Goal: Transaction & Acquisition: Purchase product/service

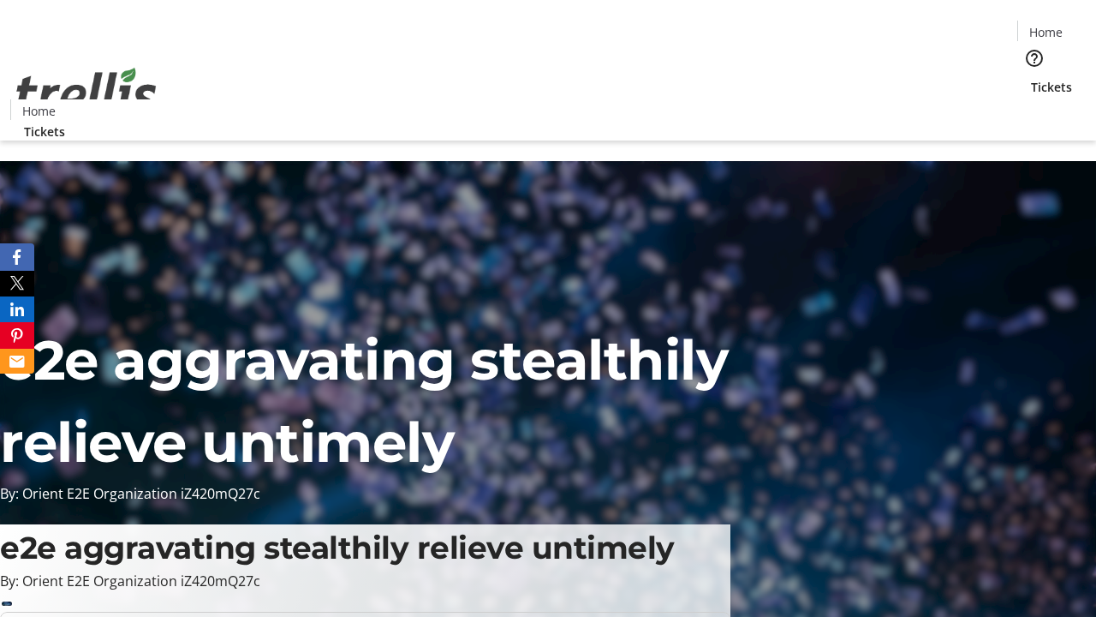
click at [1031, 78] on span "Tickets" at bounding box center [1051, 87] width 41 height 18
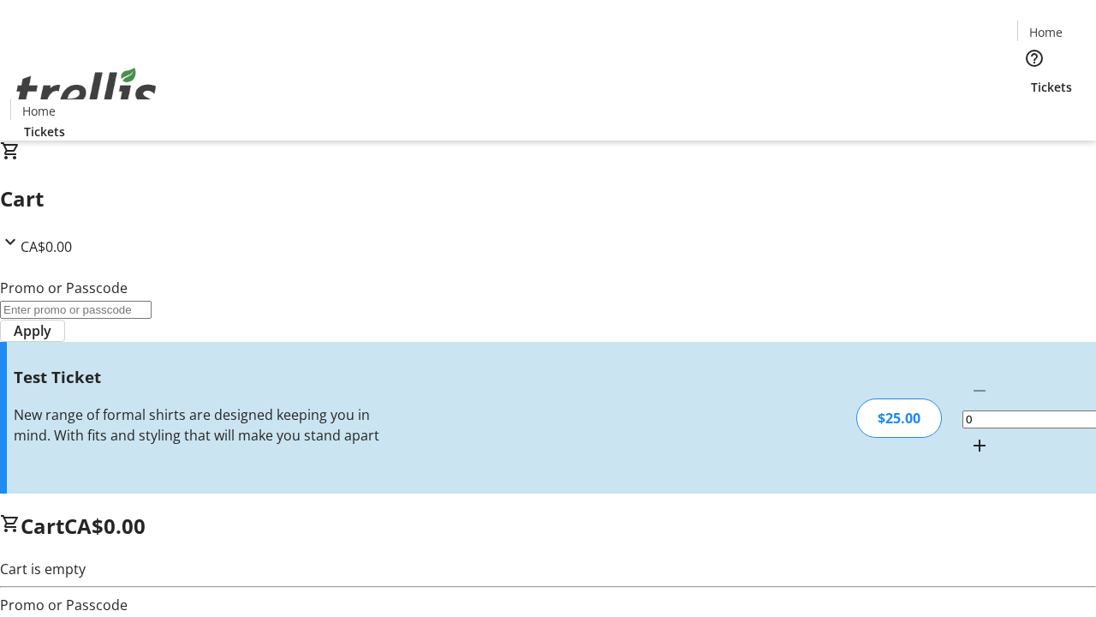
click at [969, 435] on mat-icon "Increment by one" at bounding box center [979, 445] width 21 height 21
type input "1"
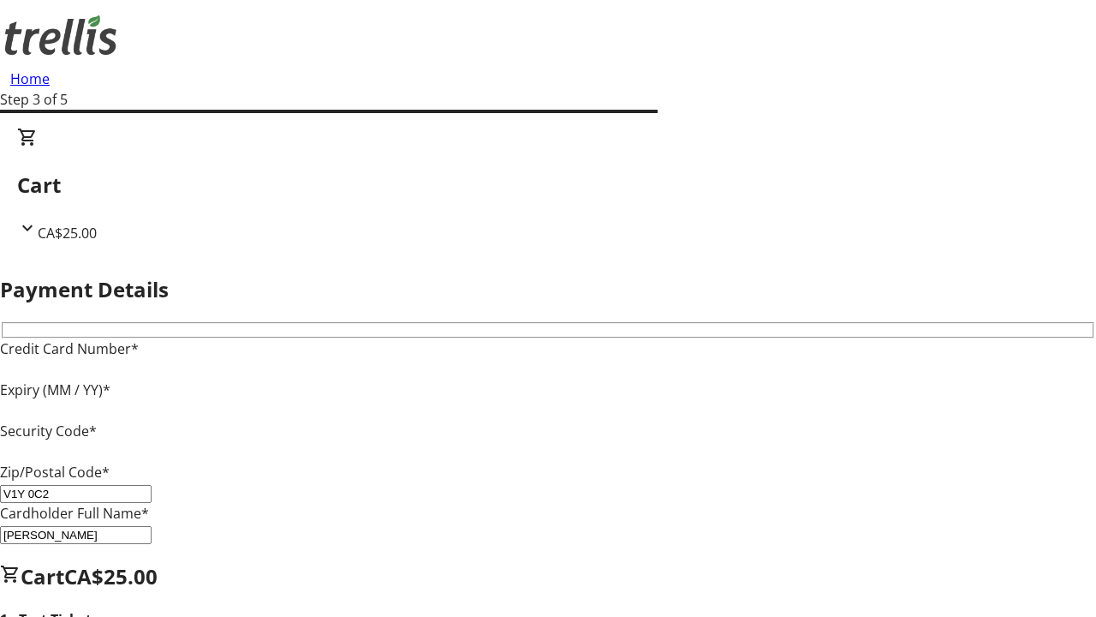
type input "V1Y 0C2"
